Goal: Task Accomplishment & Management: Manage account settings

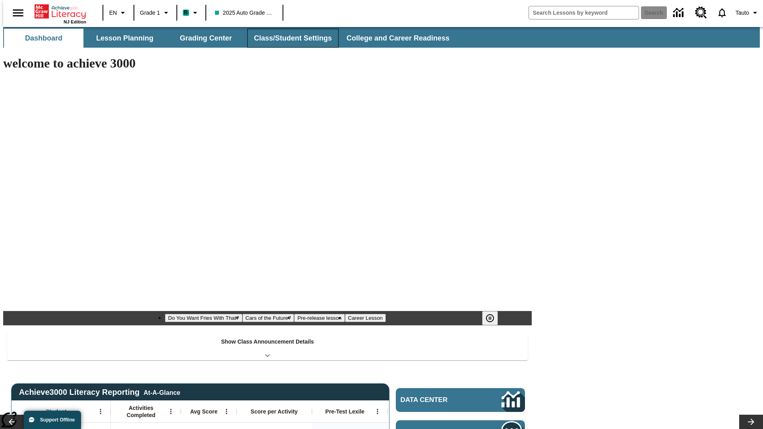
click at [288, 38] on button "Class/Student Settings" at bounding box center [292, 38] width 91 height 19
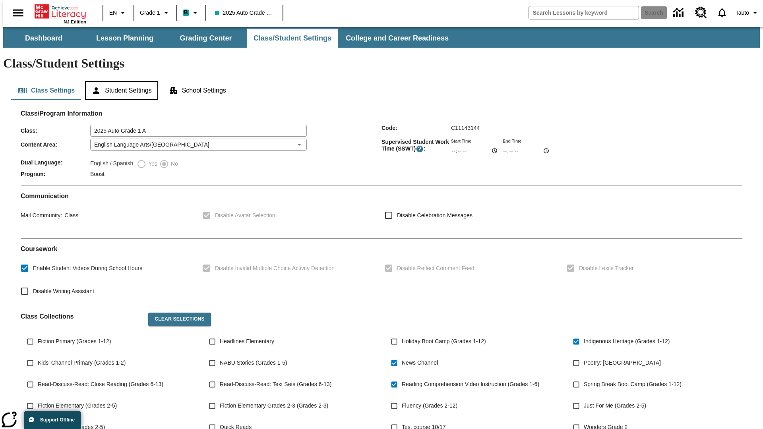
click at [120, 81] on button "Student Settings" at bounding box center [121, 90] width 73 height 19
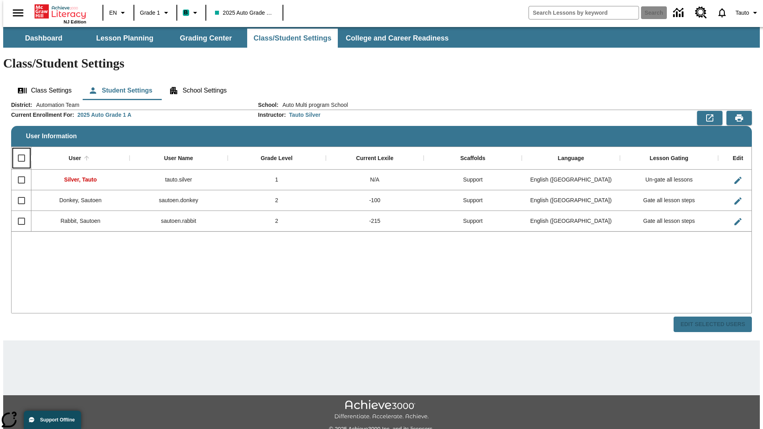
click at [18, 150] on input "Select all rows" at bounding box center [21, 158] width 17 height 17
checkbox input "true"
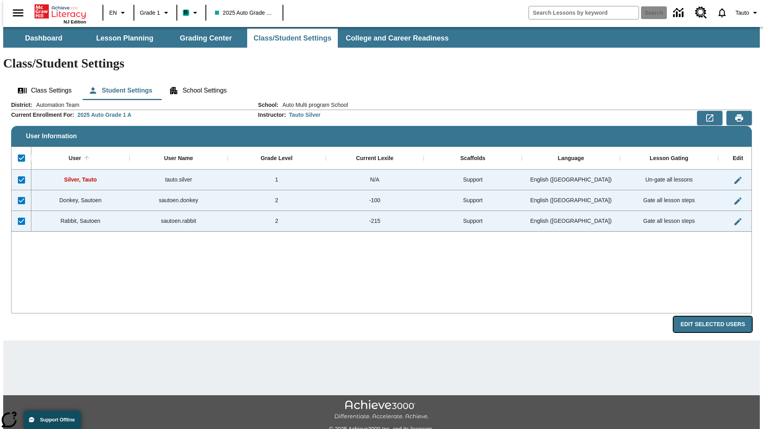
click at [719, 317] on button "Edit Selected Users" at bounding box center [712, 324] width 78 height 15
